Goal: Find specific page/section: Find specific page/section

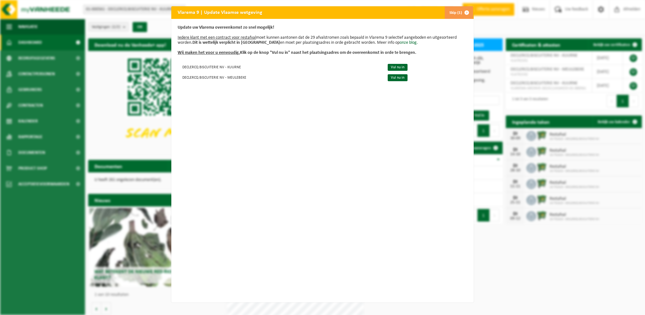
click at [465, 15] on span "button" at bounding box center [466, 12] width 13 height 13
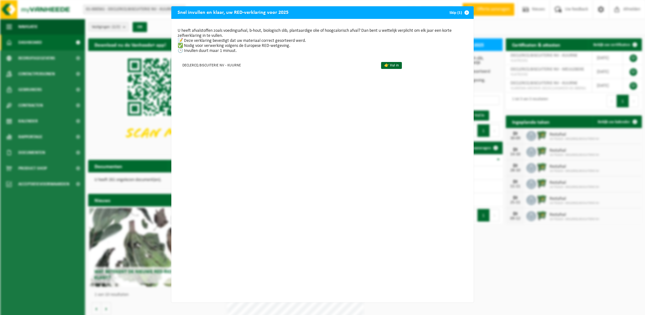
click at [464, 11] on span "button" at bounding box center [466, 12] width 13 height 13
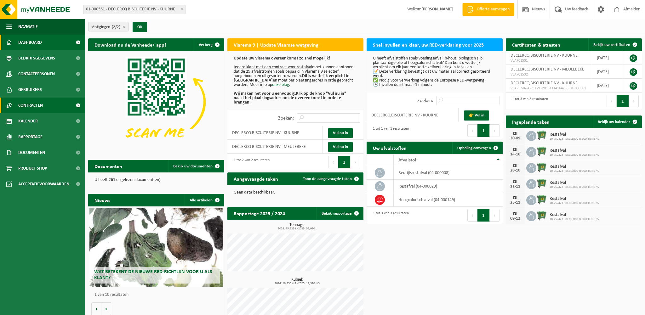
click at [38, 103] on span "Contracten" at bounding box center [30, 106] width 25 height 16
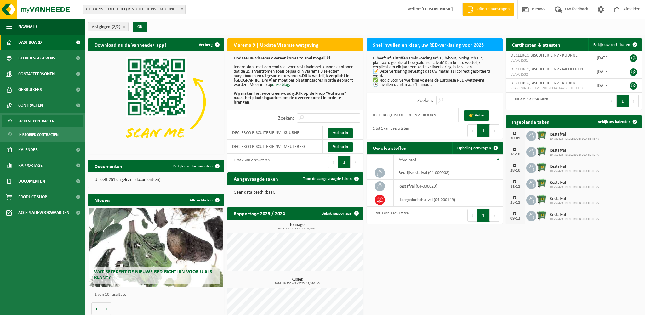
click at [54, 121] on span "Actieve contracten" at bounding box center [36, 121] width 35 height 12
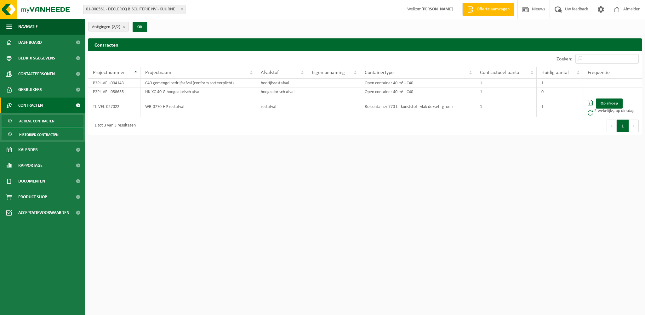
click at [48, 133] on span "Historiek contracten" at bounding box center [38, 135] width 39 height 12
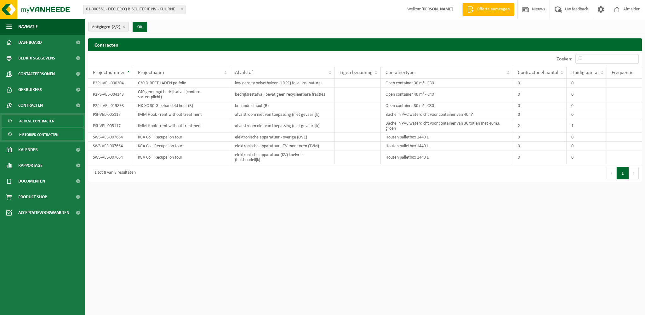
click at [47, 125] on span "Actieve contracten" at bounding box center [36, 121] width 35 height 12
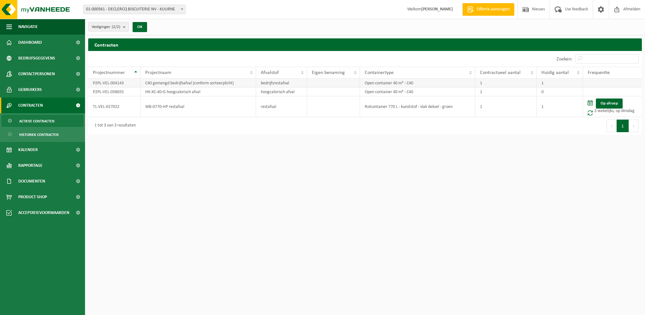
click at [346, 86] on td at bounding box center [333, 83] width 53 height 9
drag, startPoint x: 599, startPoint y: 79, endPoint x: 602, endPoint y: 87, distance: 9.3
click at [600, 80] on td at bounding box center [612, 83] width 59 height 9
click at [603, 88] on td at bounding box center [612, 91] width 59 height 9
click at [598, 80] on td at bounding box center [612, 83] width 59 height 9
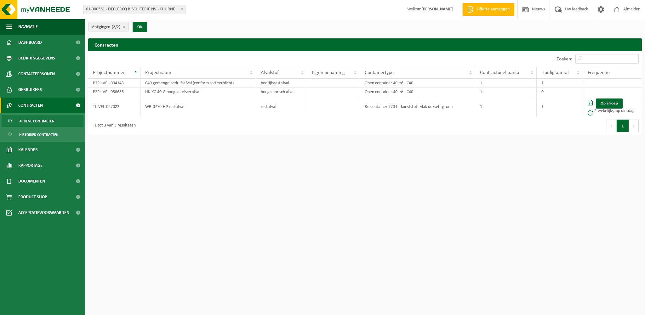
click at [460, 225] on html "Vestiging: 01-000561 - DECLERCQ BISCUITERIE NV - KUURNE 10-752423 - DECLERCQ BI…" at bounding box center [322, 157] width 645 height 315
click at [373, 131] on div "Eerste Vorige 1 Volgende Laatste" at bounding box center [503, 126] width 277 height 18
click at [38, 132] on span "Historiek contracten" at bounding box center [38, 135] width 39 height 12
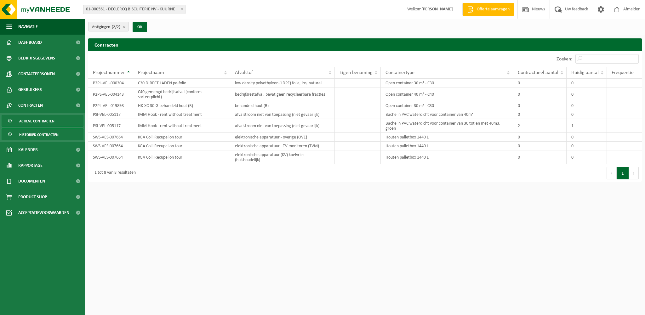
click at [38, 124] on span "Actieve contracten" at bounding box center [36, 121] width 35 height 12
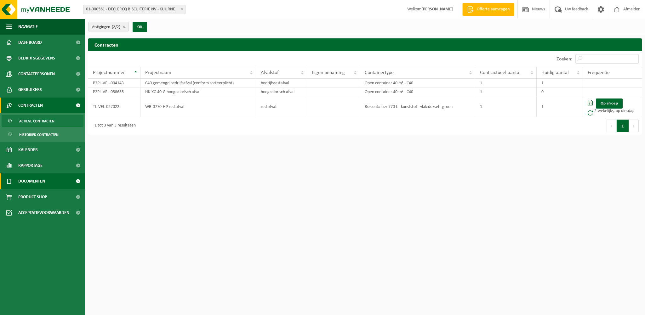
click at [33, 183] on span "Documenten" at bounding box center [31, 181] width 27 height 16
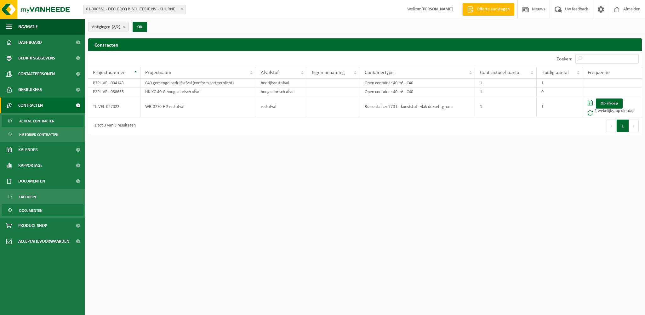
click at [33, 208] on span "Documenten" at bounding box center [30, 211] width 23 height 12
